Goal: Transaction & Acquisition: Purchase product/service

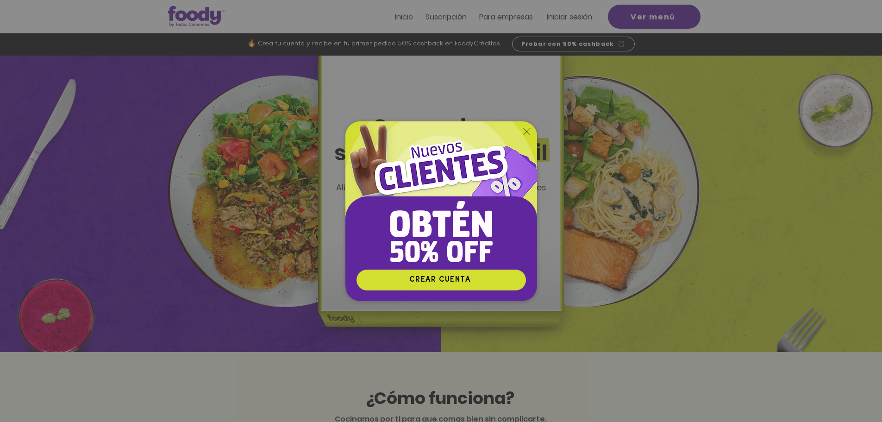
click at [525, 130] on icon "Volver al sitio" at bounding box center [526, 131] width 7 height 7
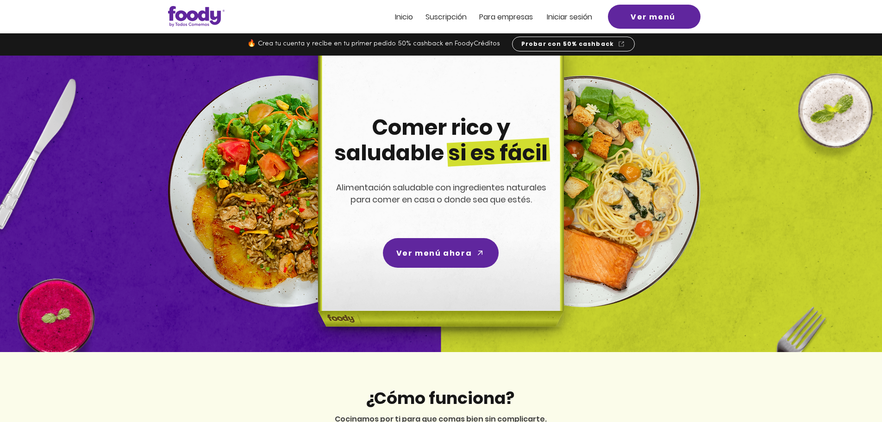
scroll to position [3044, 0]
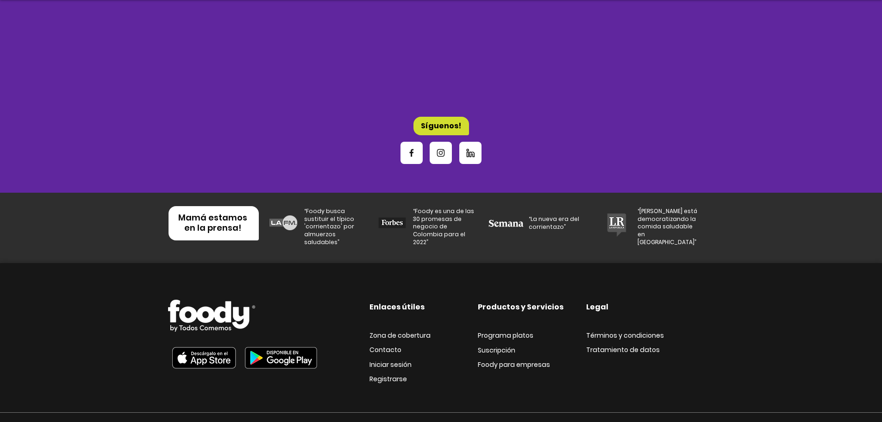
click at [507, 360] on span "Foody para empresas" at bounding box center [514, 364] width 72 height 9
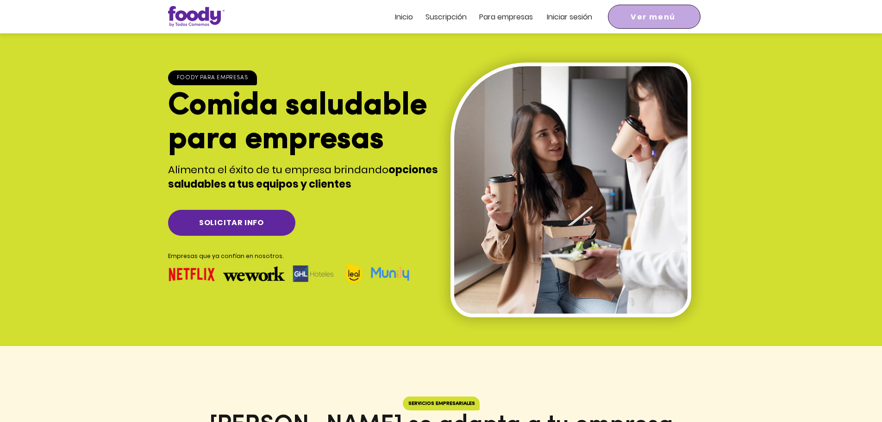
click at [652, 14] on span "Ver menú" at bounding box center [653, 17] width 45 height 12
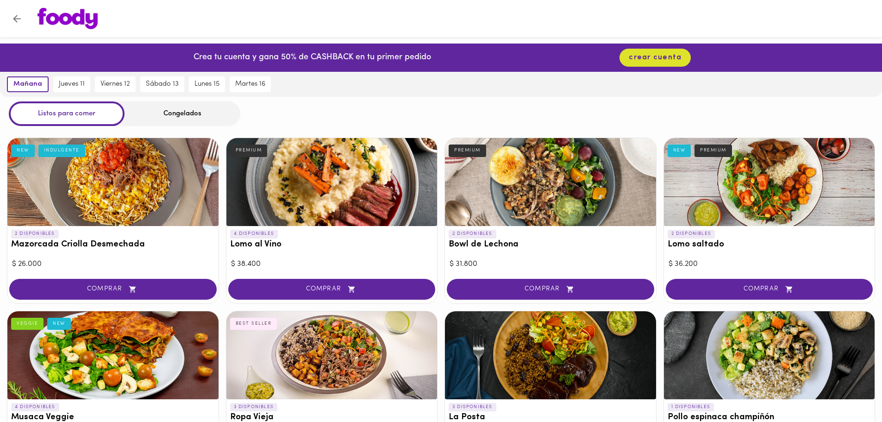
click at [156, 118] on div "Congelados" at bounding box center [183, 113] width 116 height 25
